Goal: Task Accomplishment & Management: Use online tool/utility

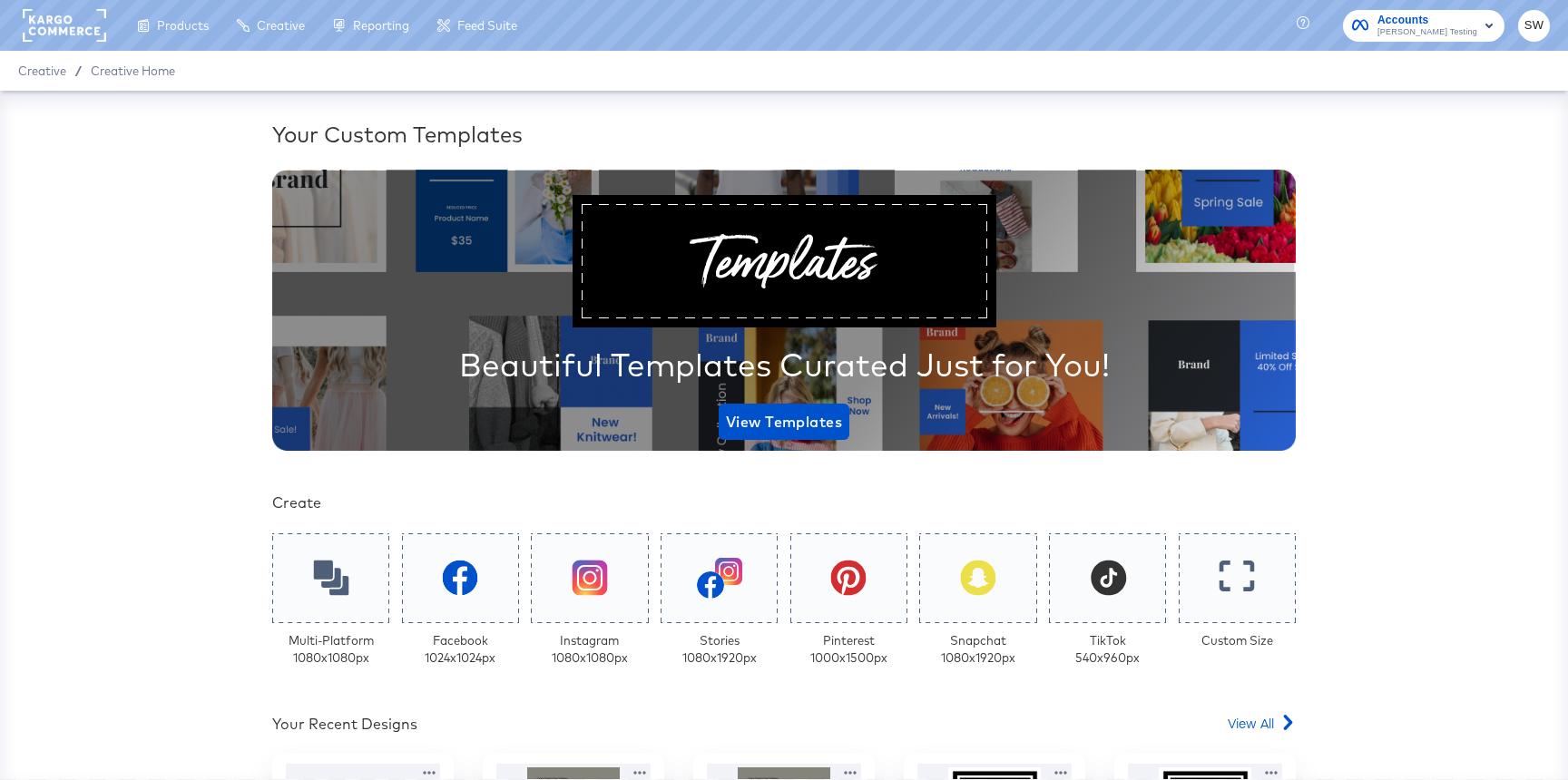
click at [1447, 35] on span "Colin Clarke Testing" at bounding box center [1428, 33] width 99 height 15
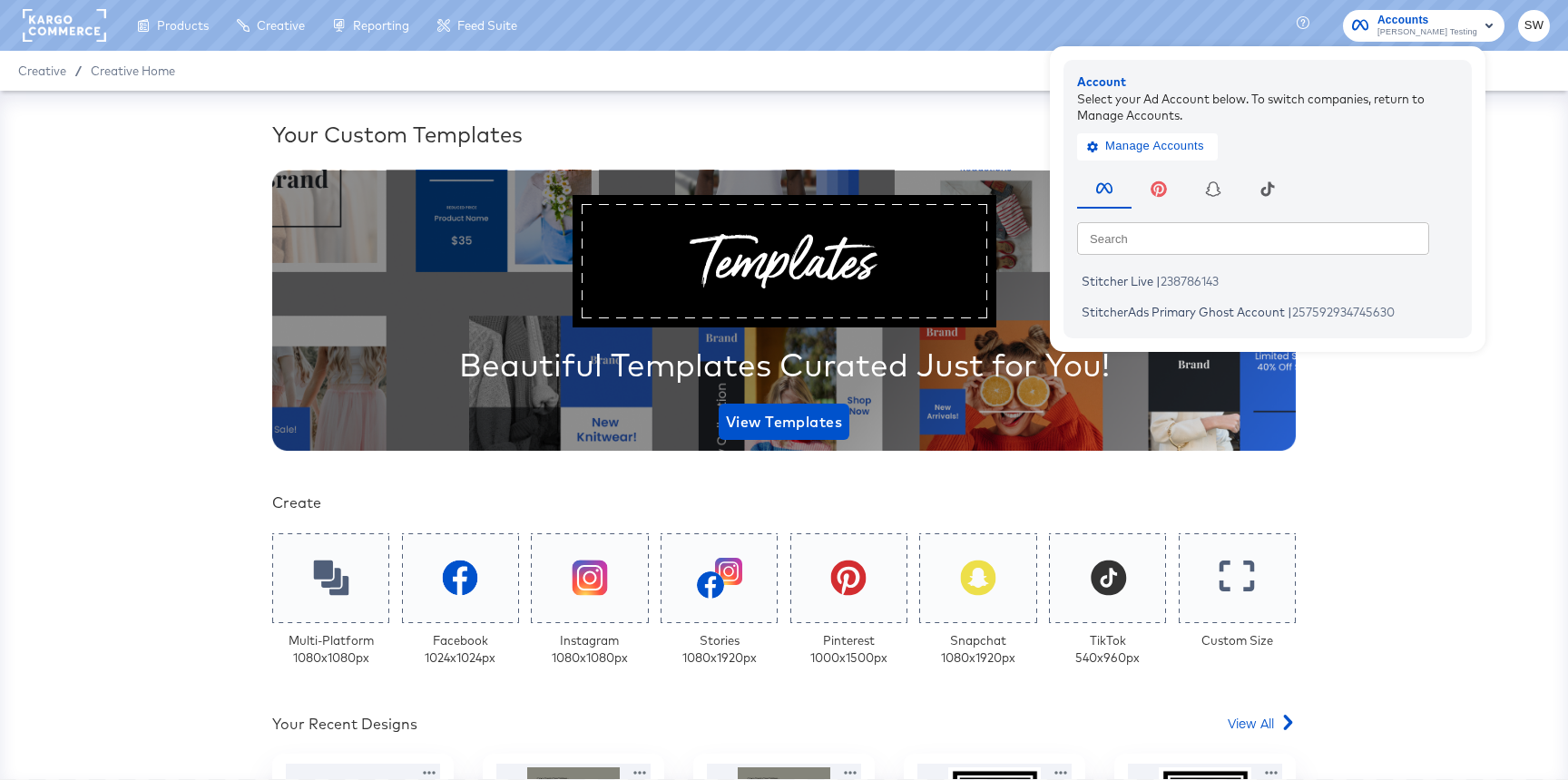
click at [1447, 35] on span "Colin Clarke Testing" at bounding box center [1428, 33] width 99 height 15
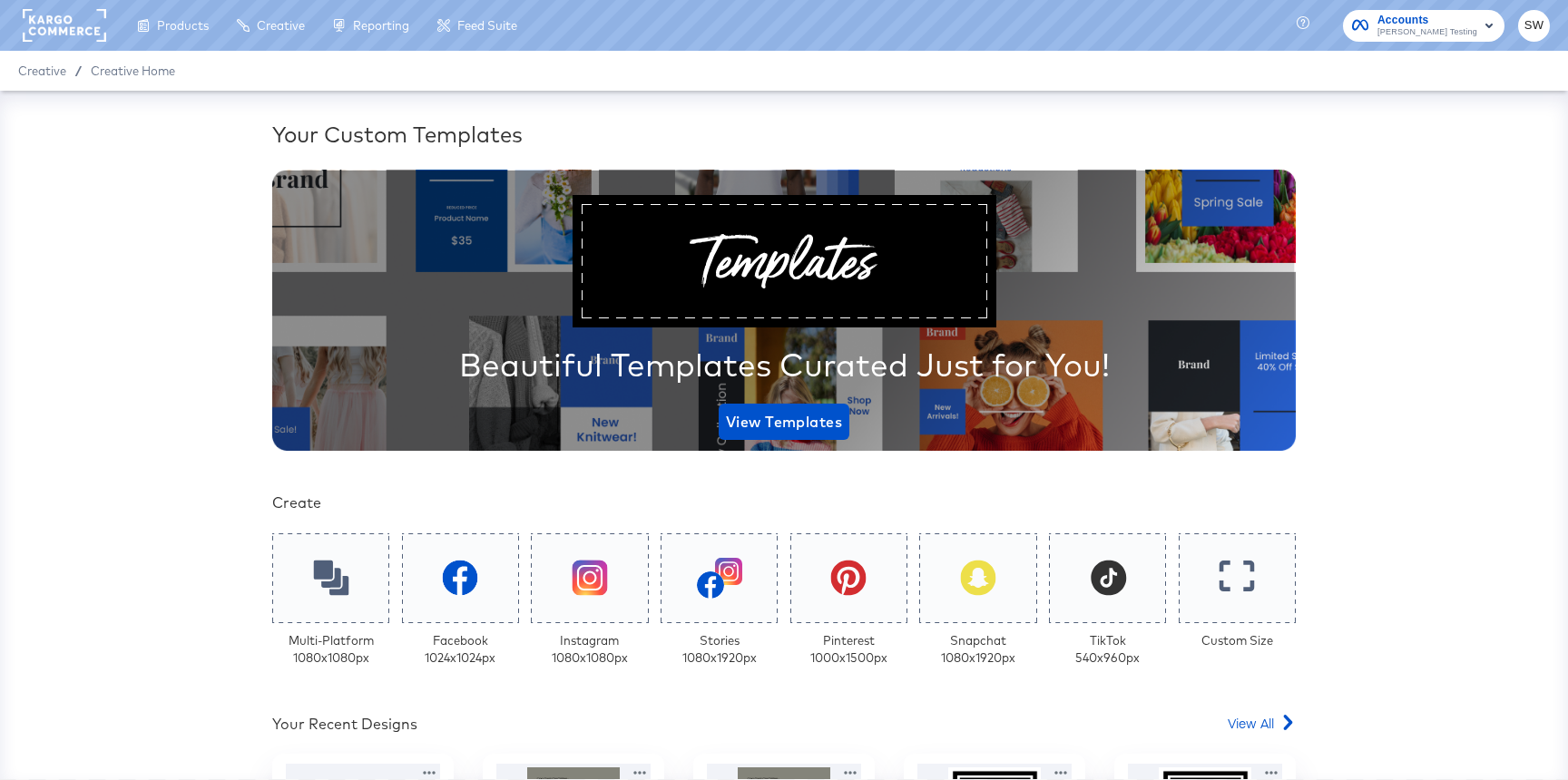
scroll to position [30, 0]
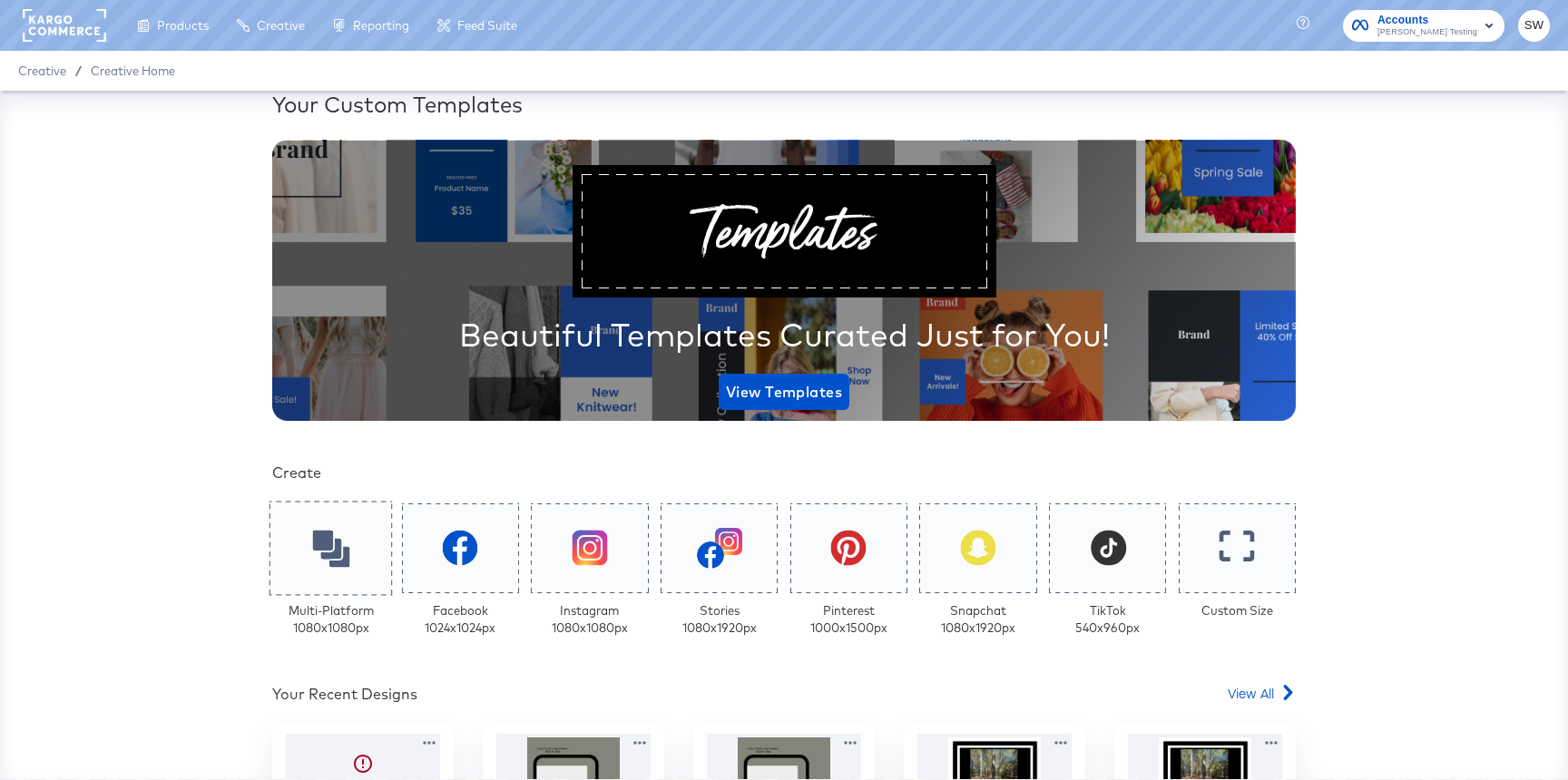
click at [275, 563] on div at bounding box center [331, 547] width 123 height 95
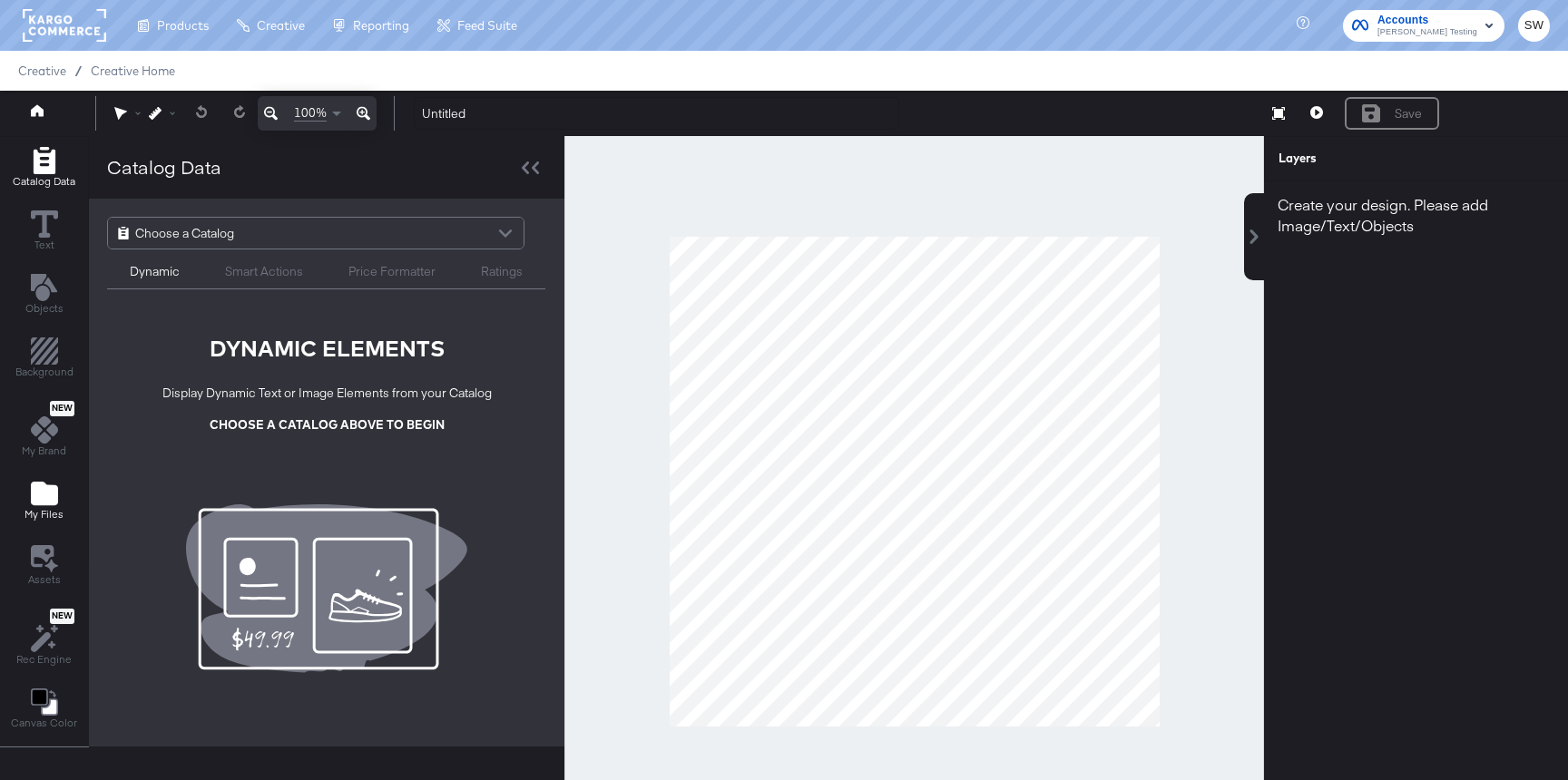
click at [36, 492] on icon "Add Files" at bounding box center [44, 493] width 27 height 24
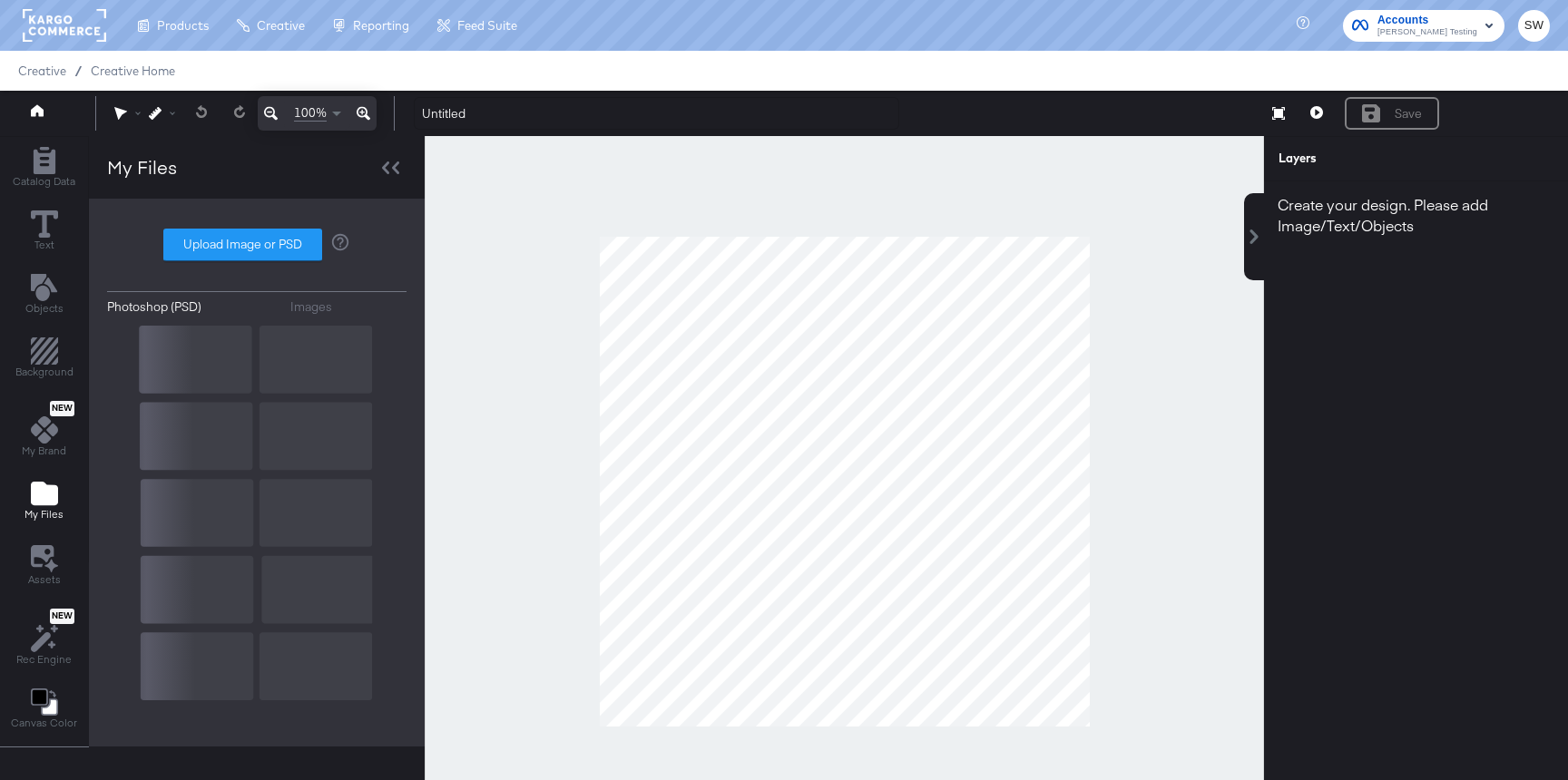
click at [285, 309] on div "Photoshop (PSD) Images Upload Image or PSD" at bounding box center [257, 473] width 299 height 511
click at [296, 307] on div "Images" at bounding box center [311, 306] width 42 height 17
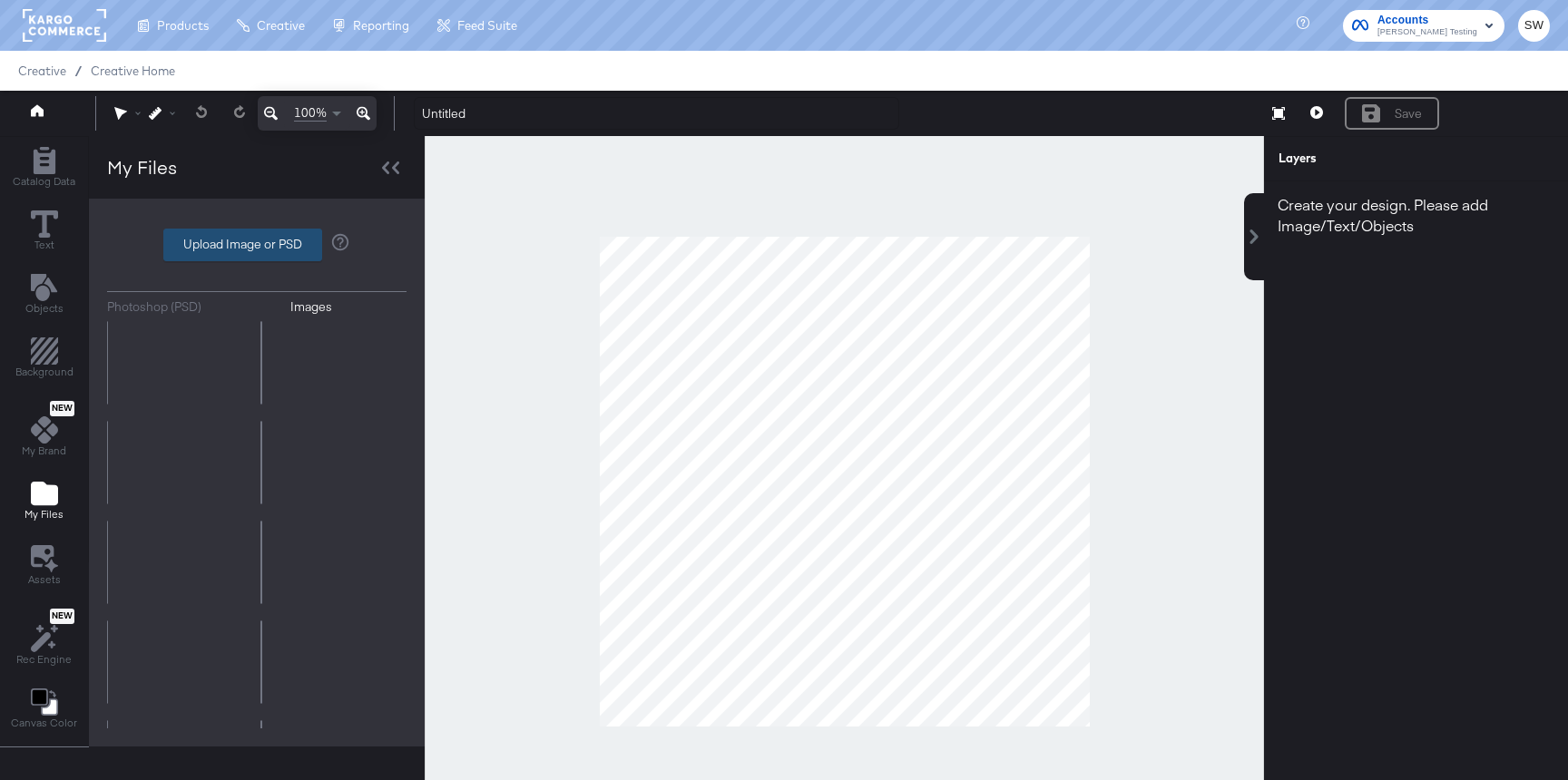
click at [272, 237] on label "Upload Image or PSD" at bounding box center [243, 245] width 157 height 31
click at [257, 245] on input "Upload Image or PSD" at bounding box center [257, 245] width 0 height 0
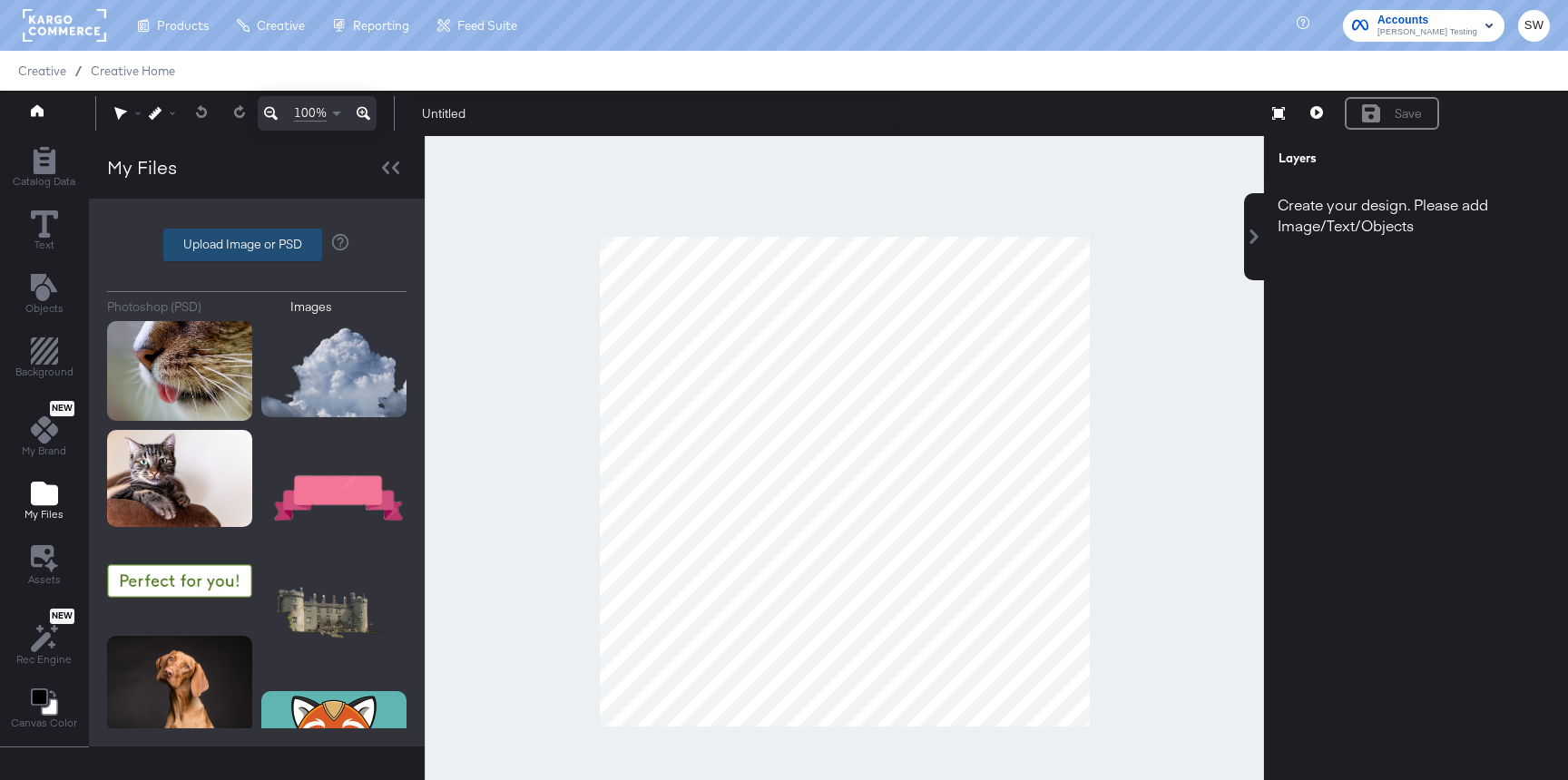
type input "C:\fakepath\9x16 product image.png"
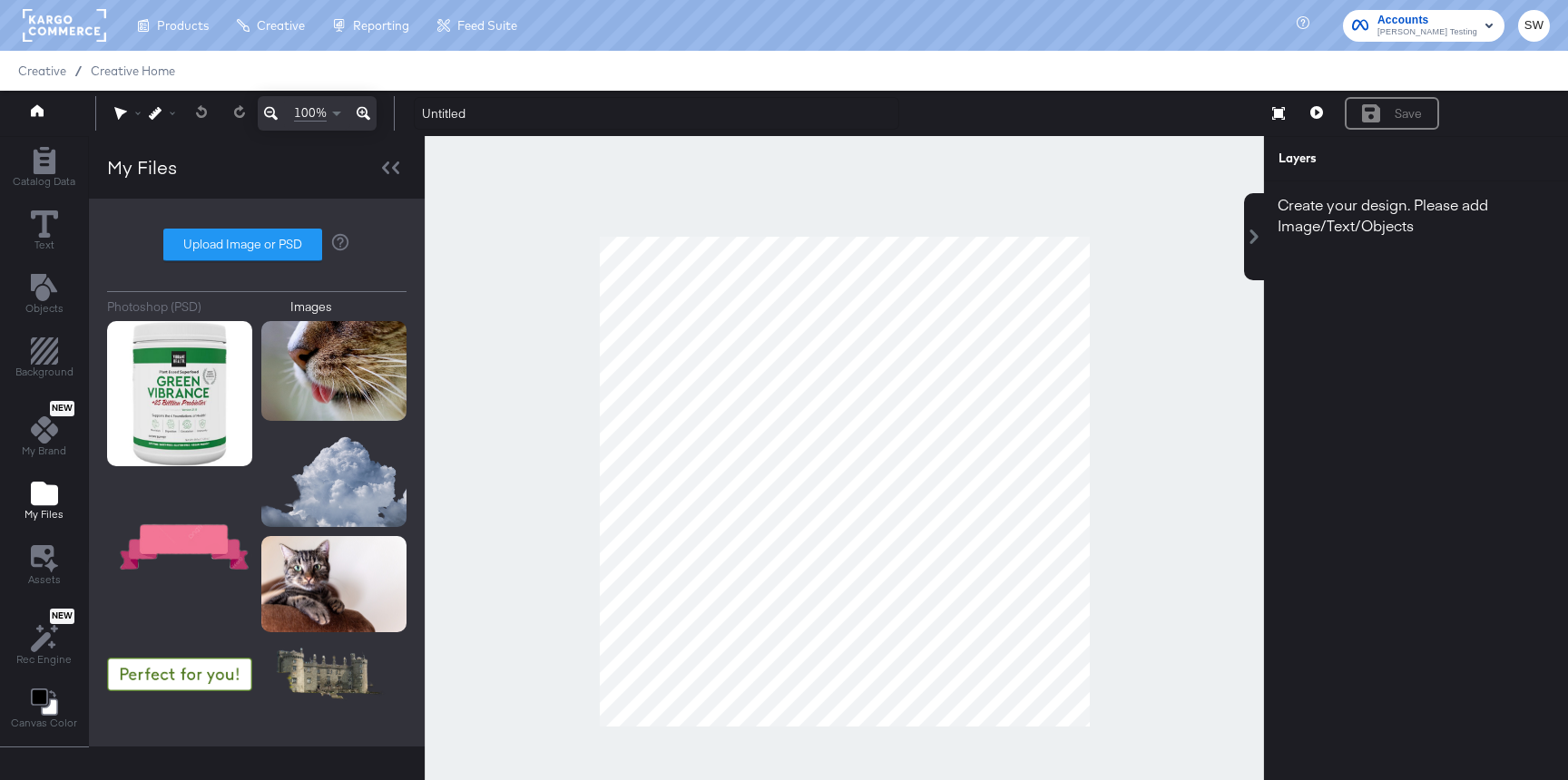
click at [1452, 11] on span "Accounts" at bounding box center [1428, 20] width 99 height 19
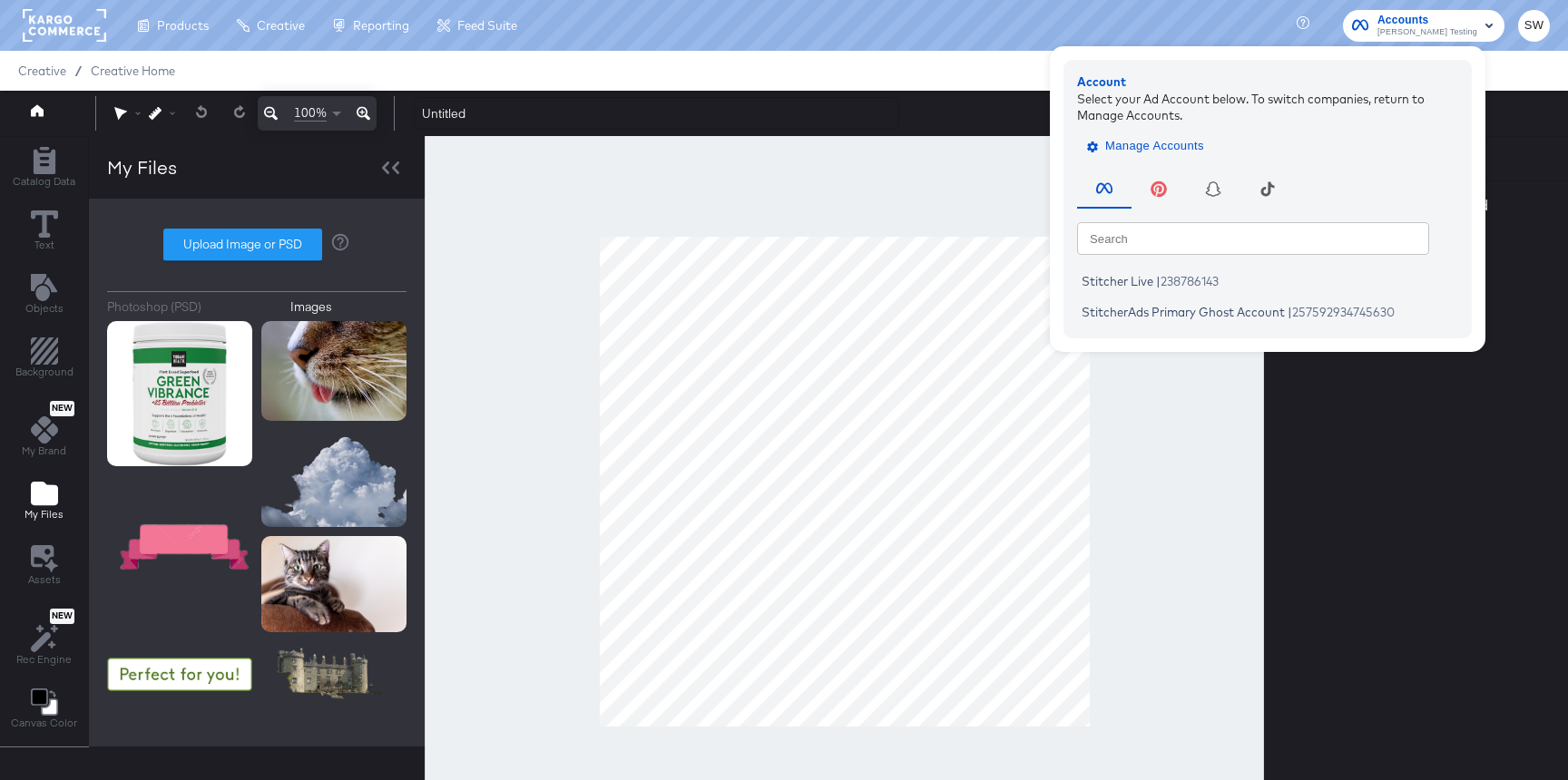
click at [1161, 146] on span "Manage Accounts" at bounding box center [1147, 146] width 113 height 21
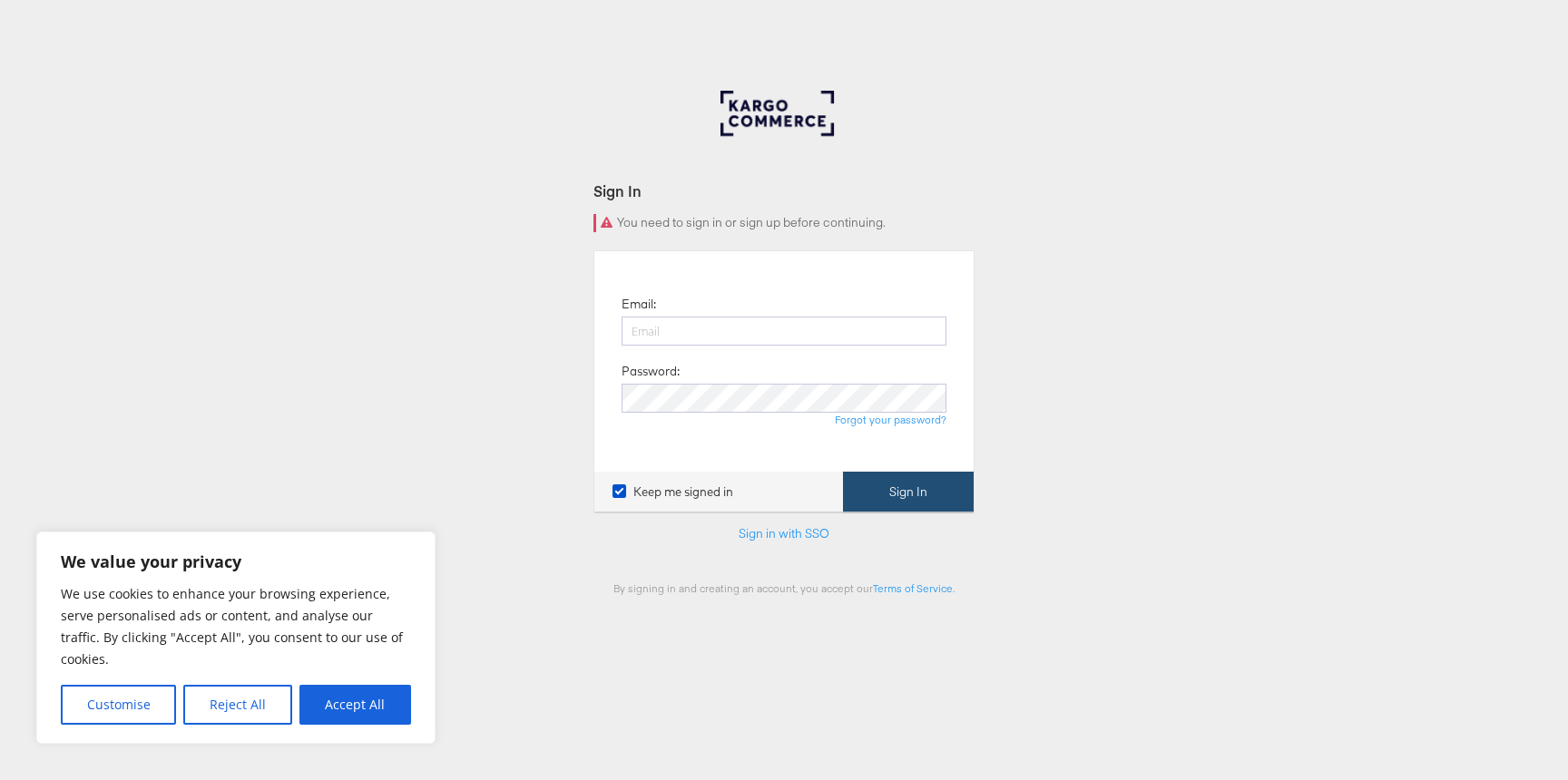
type input "stephen.walsh@kargo.com"
click at [939, 498] on button "Sign In" at bounding box center [907, 491] width 130 height 41
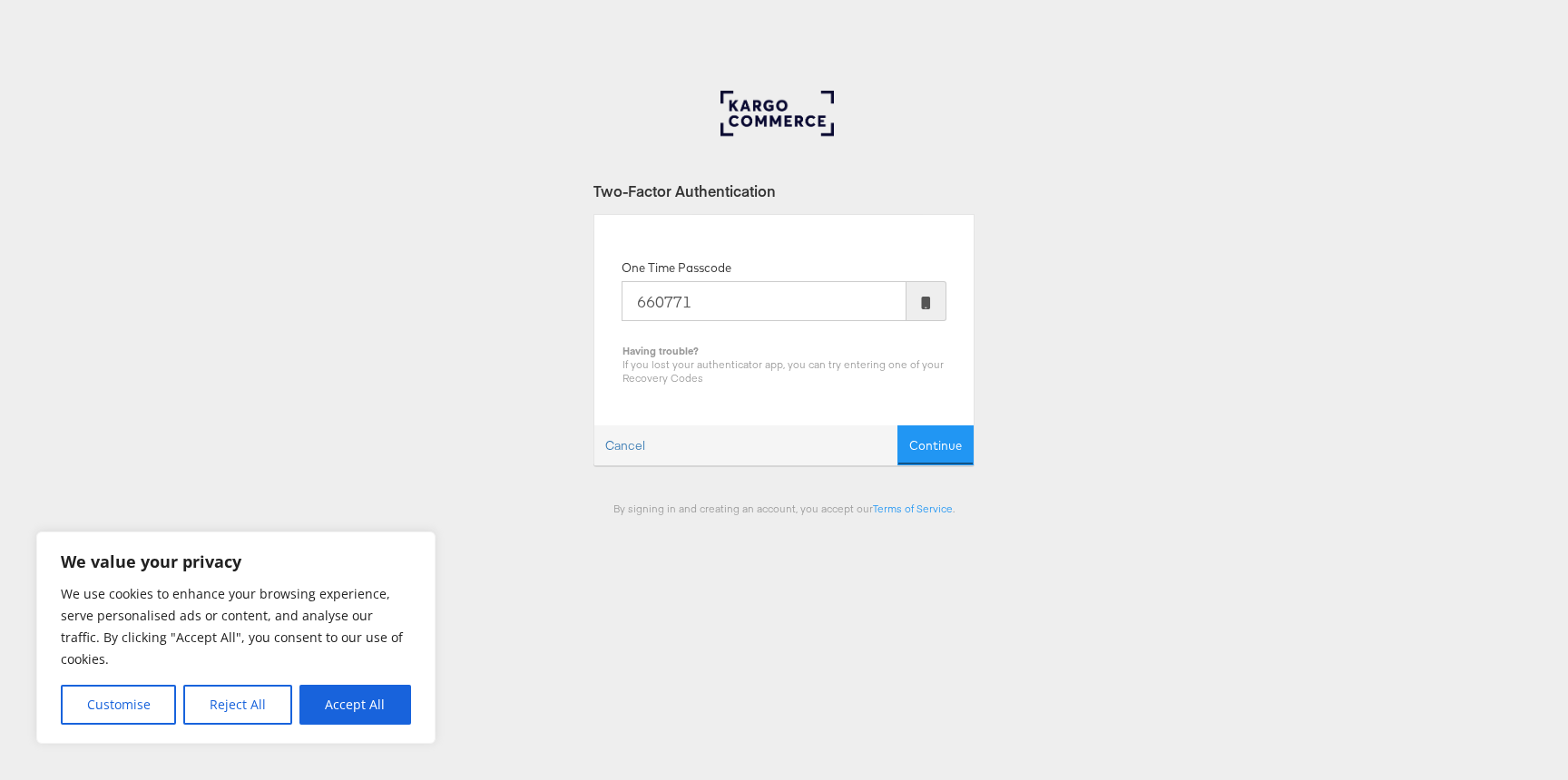
type input "660771"
click at [897, 426] on button "Continue" at bounding box center [935, 446] width 77 height 41
